Goal: Navigation & Orientation: Find specific page/section

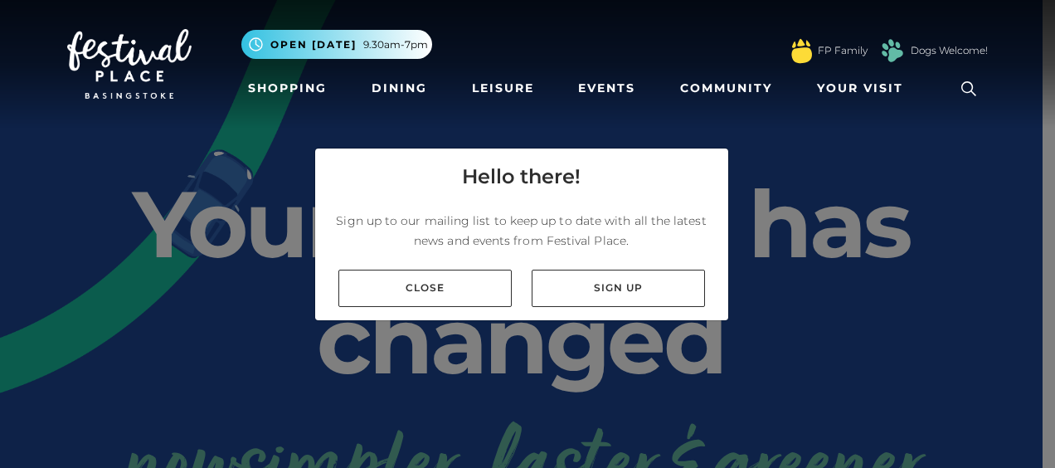
click at [404, 290] on link "Close" at bounding box center [424, 288] width 173 height 37
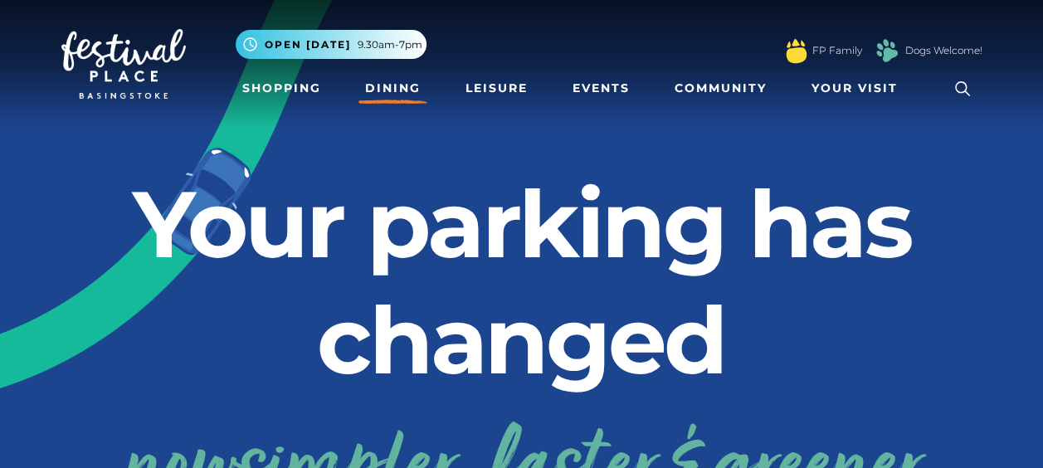
click at [381, 80] on link "Dining" at bounding box center [392, 88] width 69 height 31
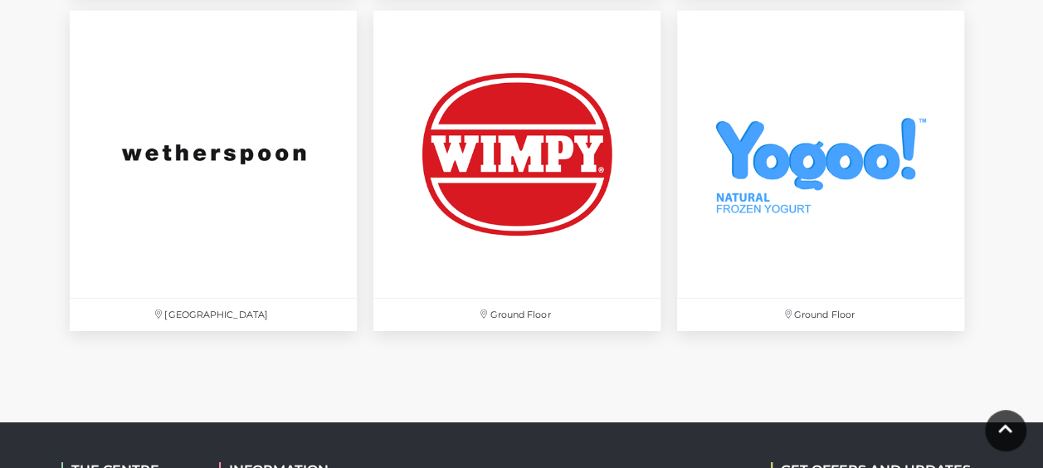
scroll to position [6134, 0]
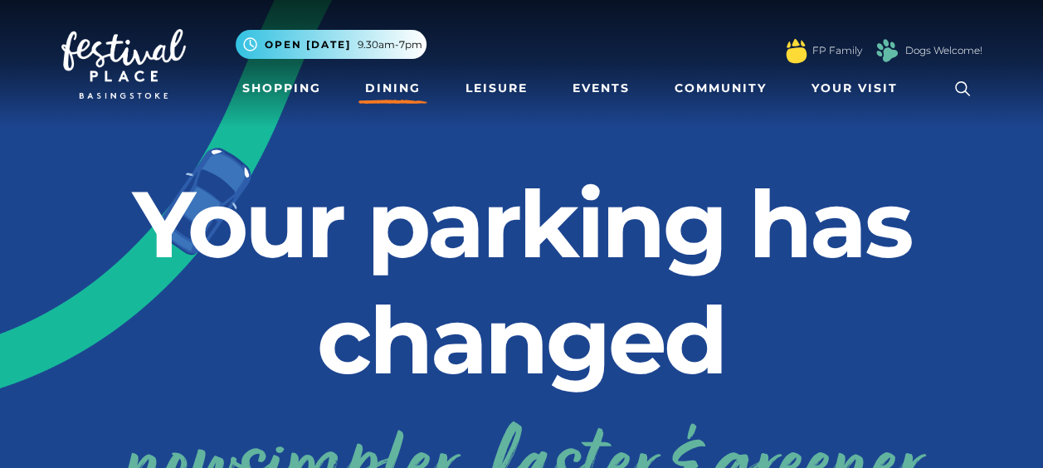
click at [399, 81] on link "Dining" at bounding box center [392, 88] width 69 height 31
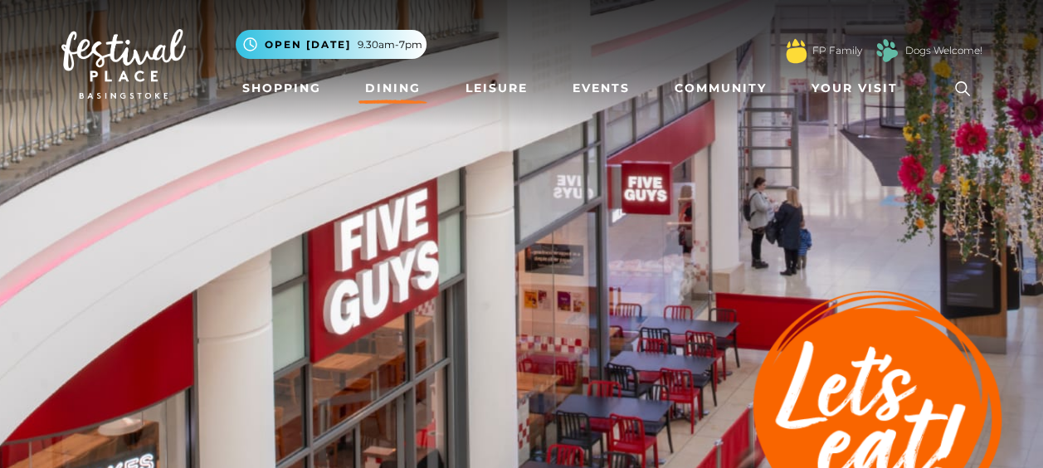
click at [704, 188] on img at bounding box center [521, 290] width 1043 height 581
